Goal: Find contact information: Find contact information

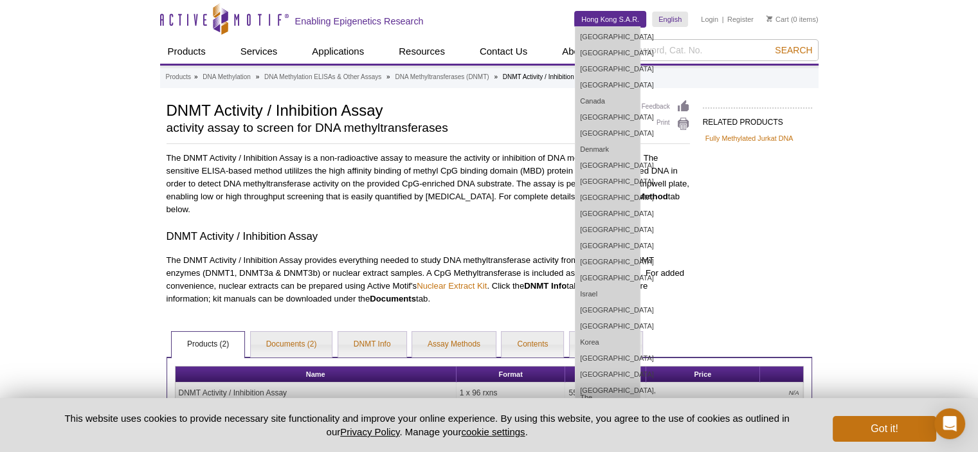
click at [603, 20] on link "Hong Kong S.A.R." at bounding box center [610, 19] width 71 height 15
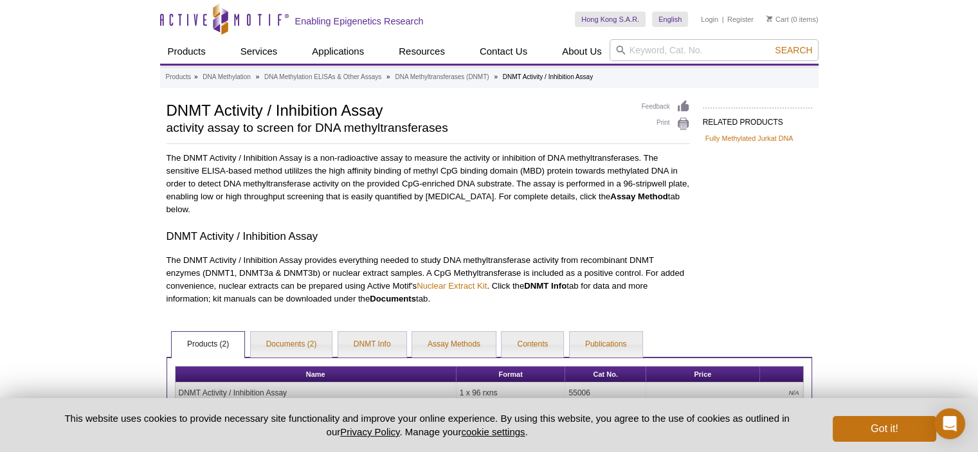
click at [867, 74] on div "Active Motif Logo Enabling Epigenetics Research 0 Search Skip to content Active…" at bounding box center [489, 304] width 978 height 608
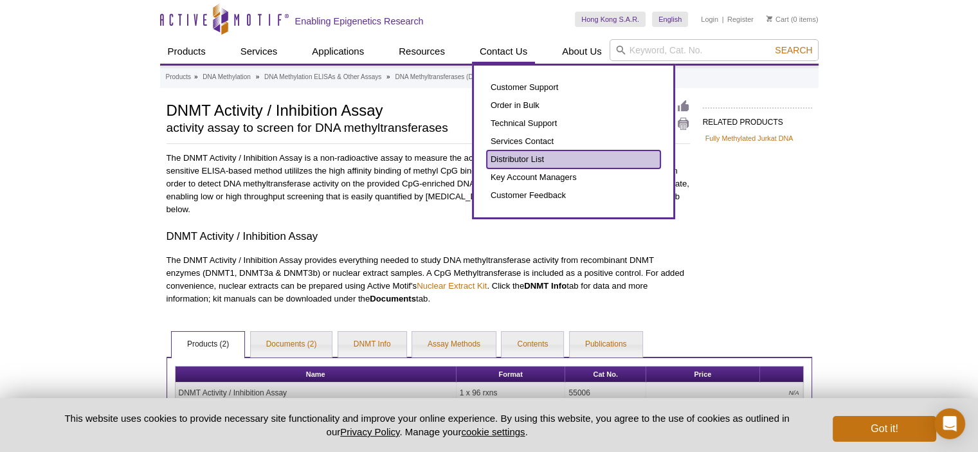
click at [504, 152] on link "Distributor List" at bounding box center [574, 159] width 174 height 18
click at [504, 159] on link "Distributor List" at bounding box center [574, 159] width 174 height 18
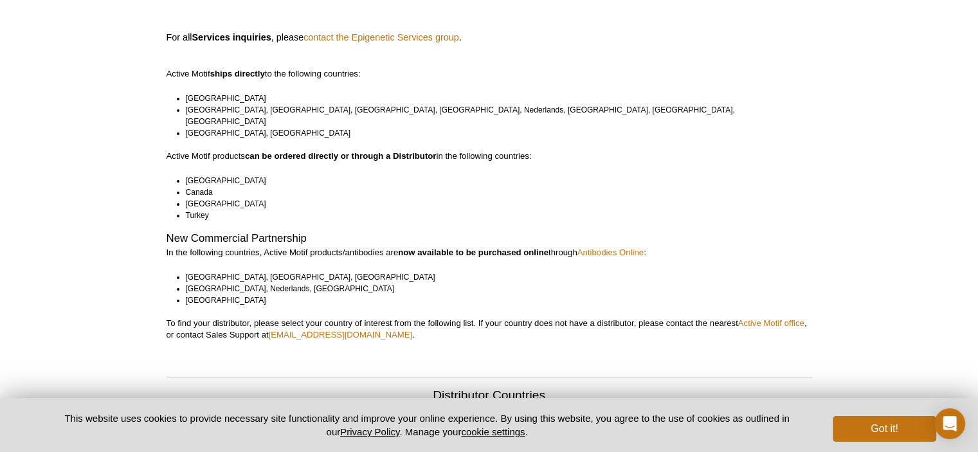
scroll to position [129, 0]
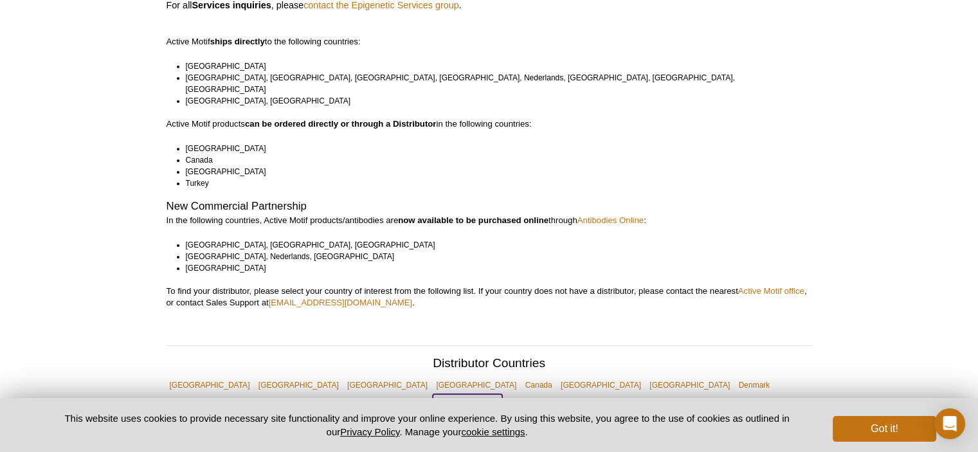
click at [502, 394] on link "Hong Kong S.A.R." at bounding box center [467, 403] width 69 height 18
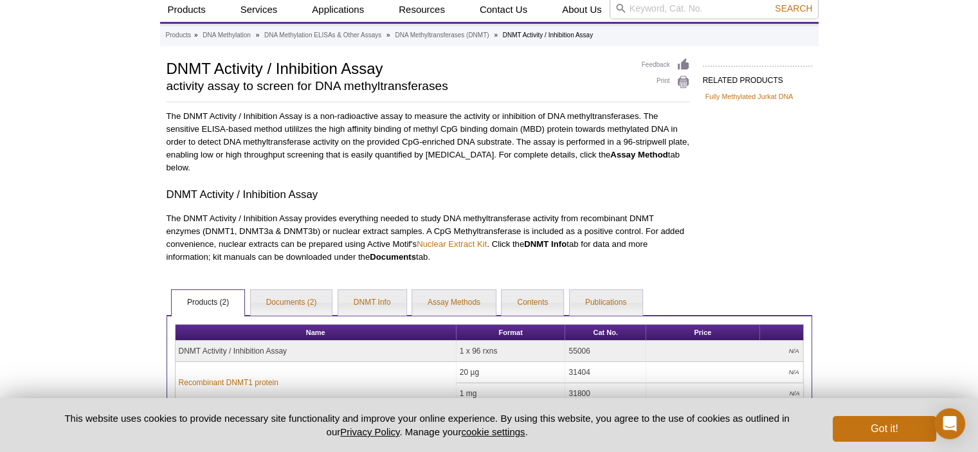
scroll to position [64, 0]
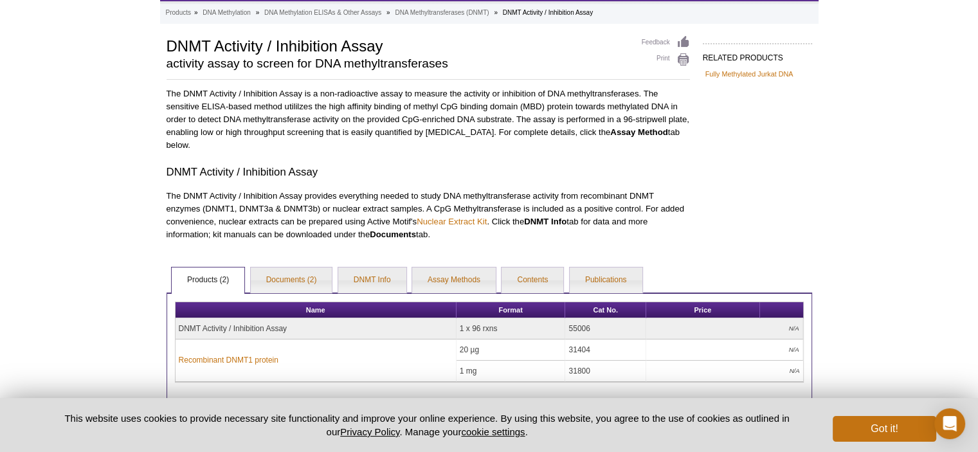
drag, startPoint x: 288, startPoint y: 327, endPoint x: 180, endPoint y: 328, distance: 108.0
click at [180, 328] on td "DNMT Activity / Inhibition Assay" at bounding box center [316, 328] width 281 height 21
copy td "DNMT Activity / Inhibition Assay"
drag, startPoint x: 592, startPoint y: 329, endPoint x: 562, endPoint y: 331, distance: 29.7
click at [562, 331] on tr "DNMT Activity / Inhibition Assay 1 x 96 rxns 55006 N/A" at bounding box center [490, 328] width 628 height 21
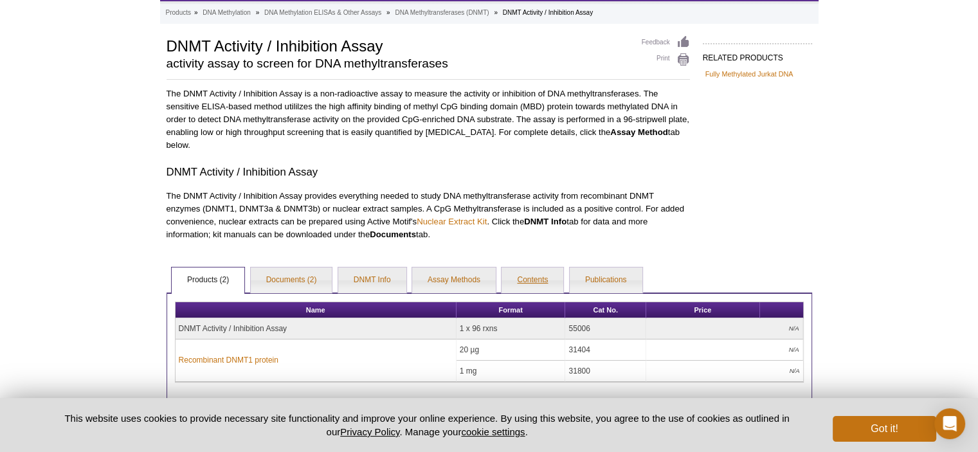
copy tr "55006"
